Goal: Navigation & Orientation: Find specific page/section

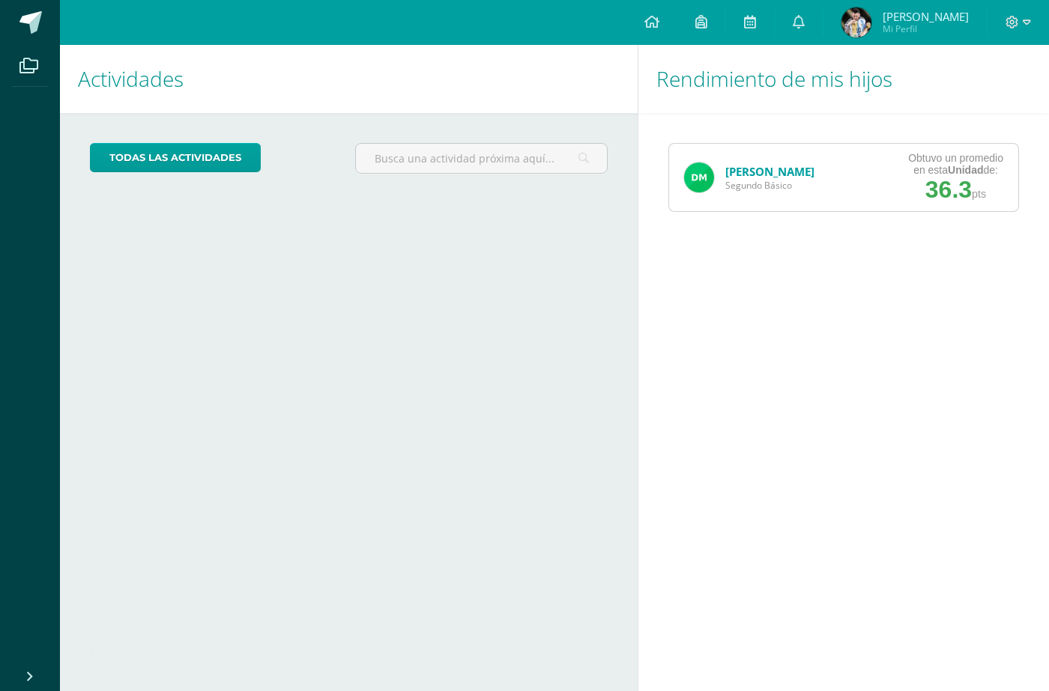
click at [743, 166] on link "[PERSON_NAME]" at bounding box center [769, 171] width 89 height 15
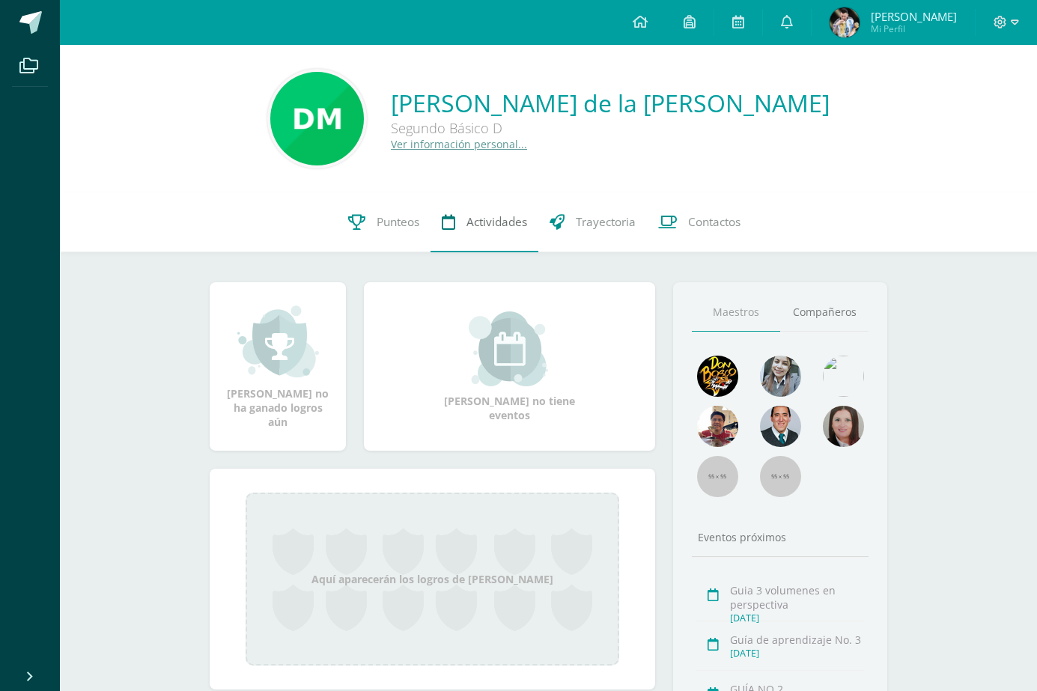
click at [491, 222] on span "Actividades" at bounding box center [497, 222] width 61 height 16
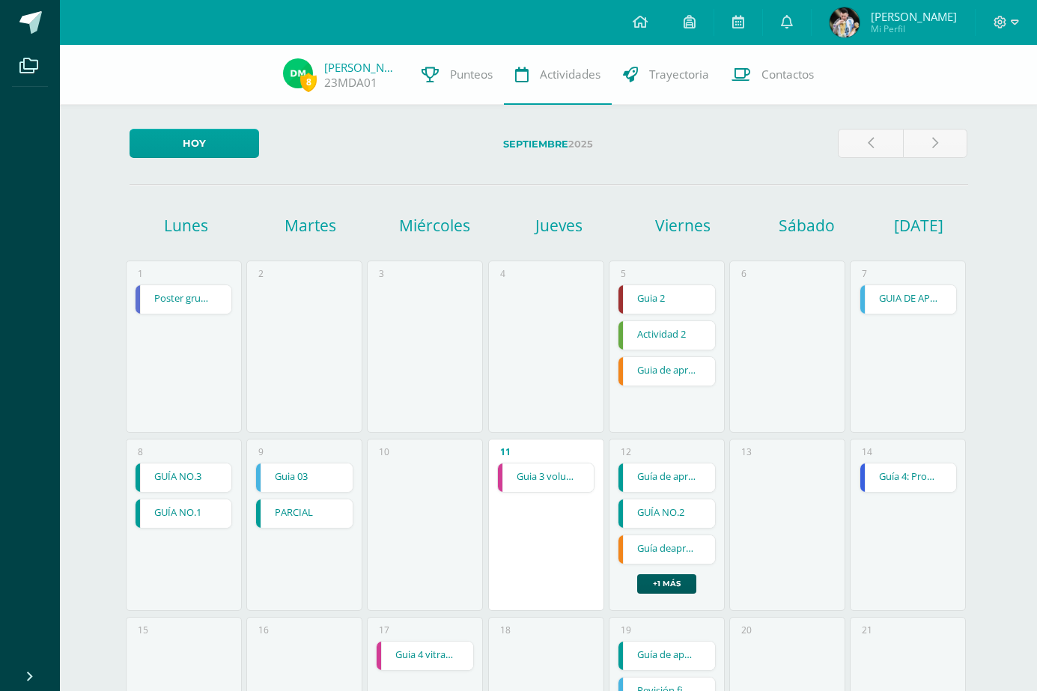
click at [532, 474] on link "Guia 3 volumenes en perspectiva" at bounding box center [546, 478] width 97 height 28
